Goal: Transaction & Acquisition: Purchase product/service

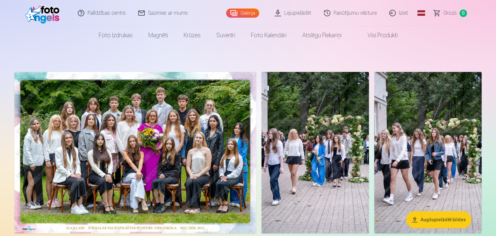
click at [156, 151] on img at bounding box center [135, 153] width 242 height 162
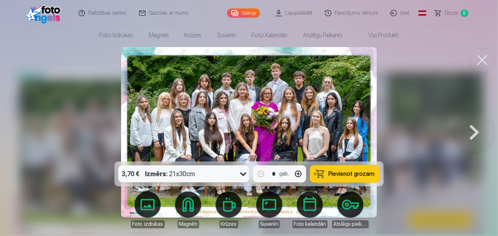
click at [198, 119] on img at bounding box center [249, 132] width 256 height 171
click at [481, 58] on button at bounding box center [482, 60] width 26 height 26
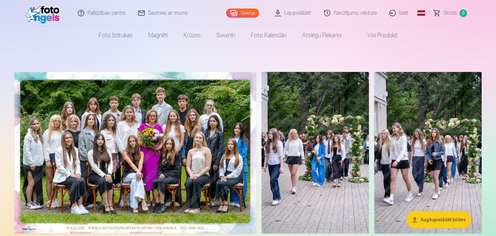
click at [144, 156] on img at bounding box center [135, 153] width 242 height 162
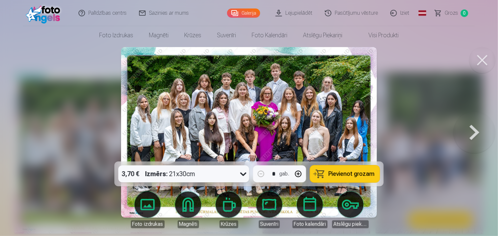
click at [243, 176] on icon at bounding box center [243, 174] width 10 height 10
click at [244, 174] on icon at bounding box center [243, 174] width 10 height 10
click at [298, 173] on button "button" at bounding box center [298, 174] width 16 height 16
click at [333, 174] on span "Pievienot grozam" at bounding box center [351, 174] width 46 height 6
type input "*"
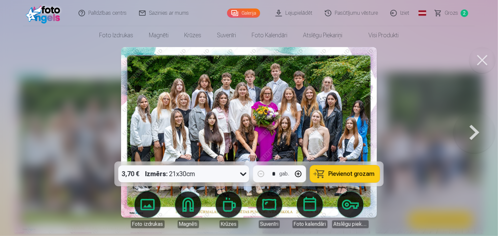
click at [484, 62] on button at bounding box center [482, 60] width 26 height 26
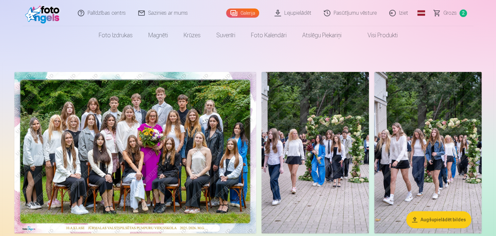
click at [320, 160] on img at bounding box center [316, 153] width 108 height 162
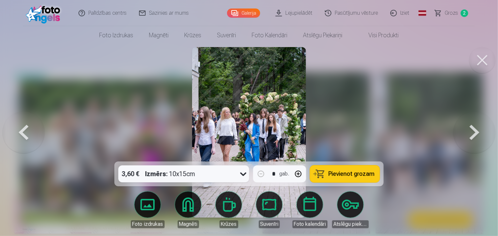
click at [258, 124] on img at bounding box center [249, 132] width 114 height 171
click at [245, 121] on img at bounding box center [249, 132] width 114 height 171
click at [476, 63] on button at bounding box center [482, 60] width 26 height 26
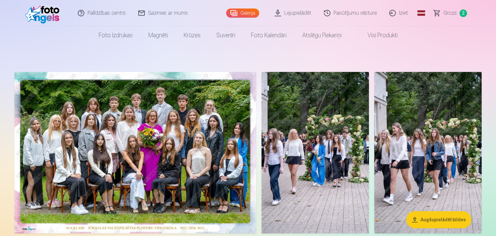
click at [311, 173] on img at bounding box center [316, 153] width 108 height 162
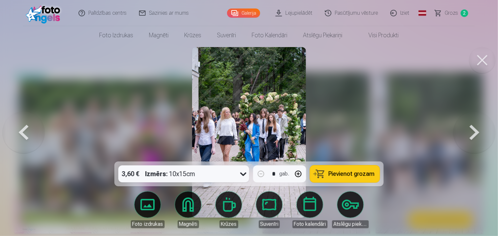
click at [301, 175] on button "button" at bounding box center [298, 174] width 16 height 16
click at [352, 176] on span "Pievienot grozam" at bounding box center [351, 174] width 46 height 6
type input "*"
click at [479, 61] on button at bounding box center [482, 60] width 26 height 26
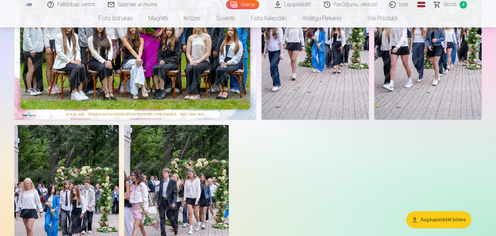
scroll to position [131, 0]
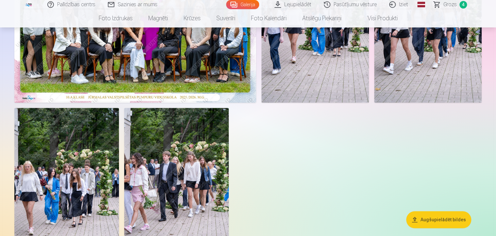
click at [44, 189] on img at bounding box center [66, 186] width 105 height 157
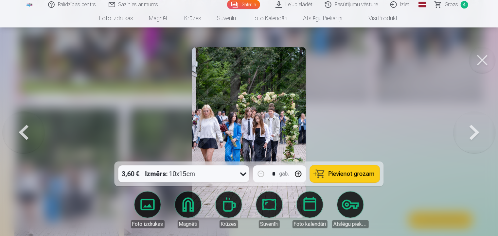
click at [474, 65] on button at bounding box center [482, 60] width 26 height 26
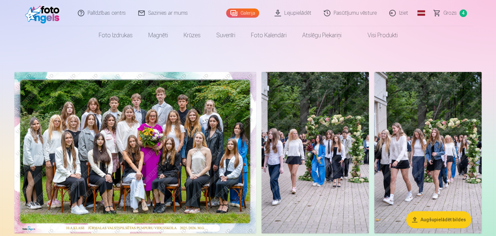
click at [449, 13] on span "Grozs" at bounding box center [450, 13] width 13 height 8
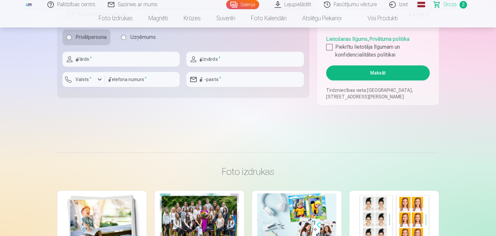
scroll to position [360, 0]
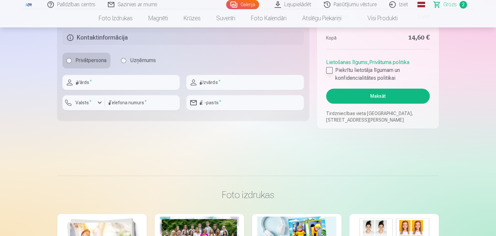
click at [334, 70] on label "Piekrītu lietotāja līgumam un konfidencialitātes politikai" at bounding box center [378, 74] width 104 height 16
click at [356, 94] on button "Maksāt" at bounding box center [378, 96] width 104 height 15
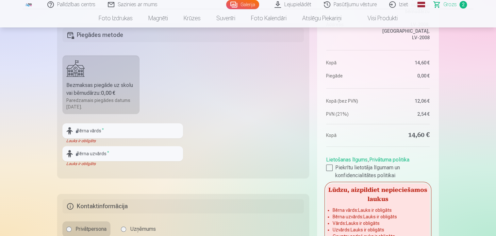
scroll to position [196, 0]
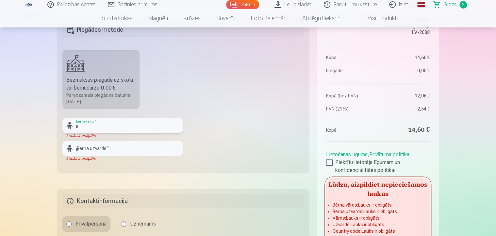
click at [111, 125] on input "text" at bounding box center [122, 125] width 121 height 15
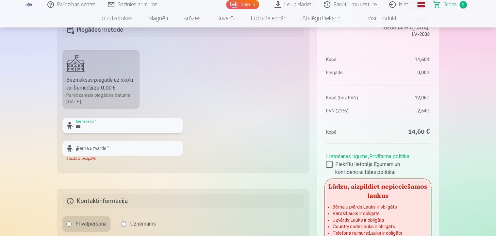
type input "**********"
click at [99, 151] on input "text" at bounding box center [122, 148] width 121 height 15
type input "*******"
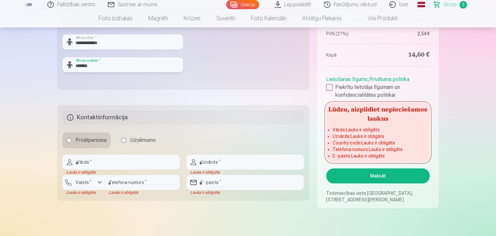
scroll to position [294, 0]
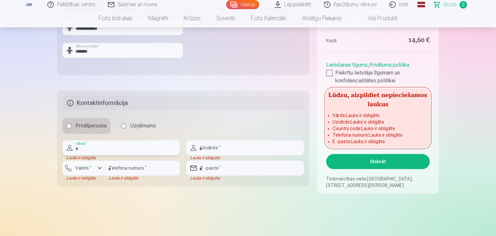
click at [104, 150] on input "text" at bounding box center [120, 147] width 117 height 15
type input "****"
type input "*******"
type input "********"
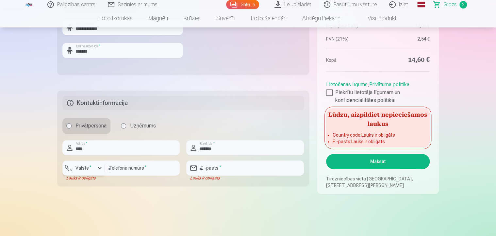
click at [93, 165] on label "Valsts *" at bounding box center [83, 168] width 21 height 7
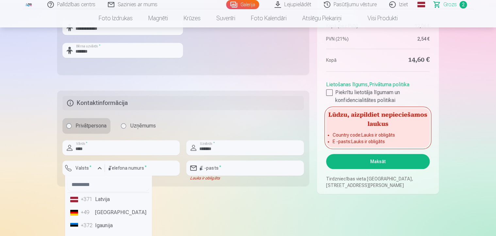
click at [101, 202] on li "+371 Latvija" at bounding box center [108, 199] width 81 height 13
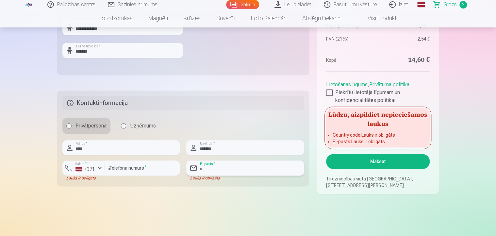
click at [220, 170] on input "email" at bounding box center [244, 168] width 117 height 15
type input "**********"
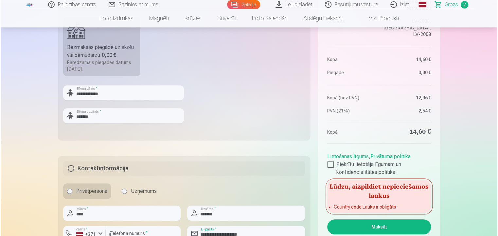
scroll to position [360, 0]
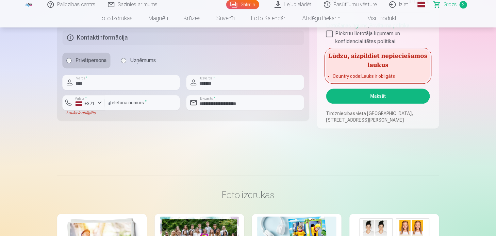
click at [393, 100] on button "Maksāt" at bounding box center [378, 96] width 104 height 15
